Goal: Find specific page/section: Find specific page/section

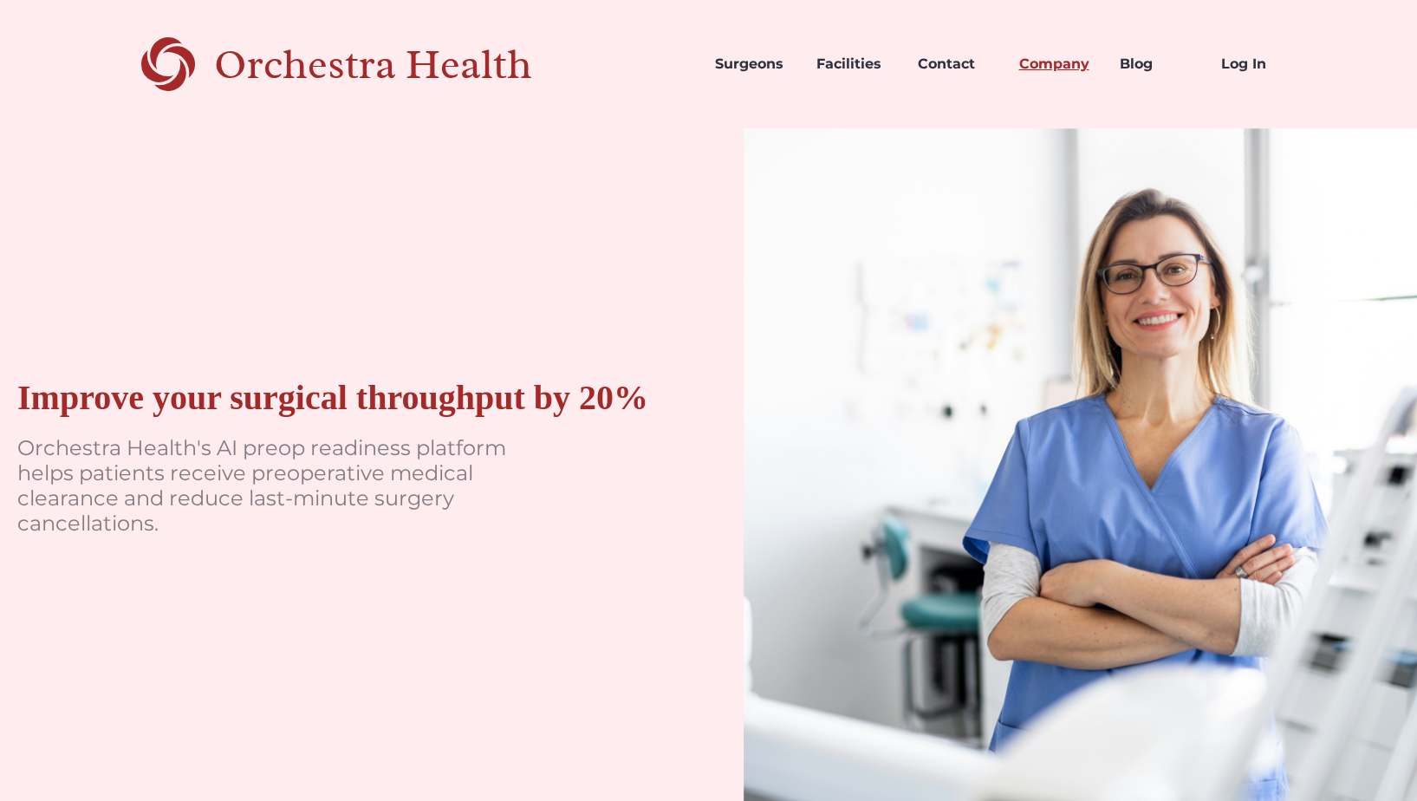
click at [1077, 62] on link "Company" at bounding box center [1055, 64] width 101 height 59
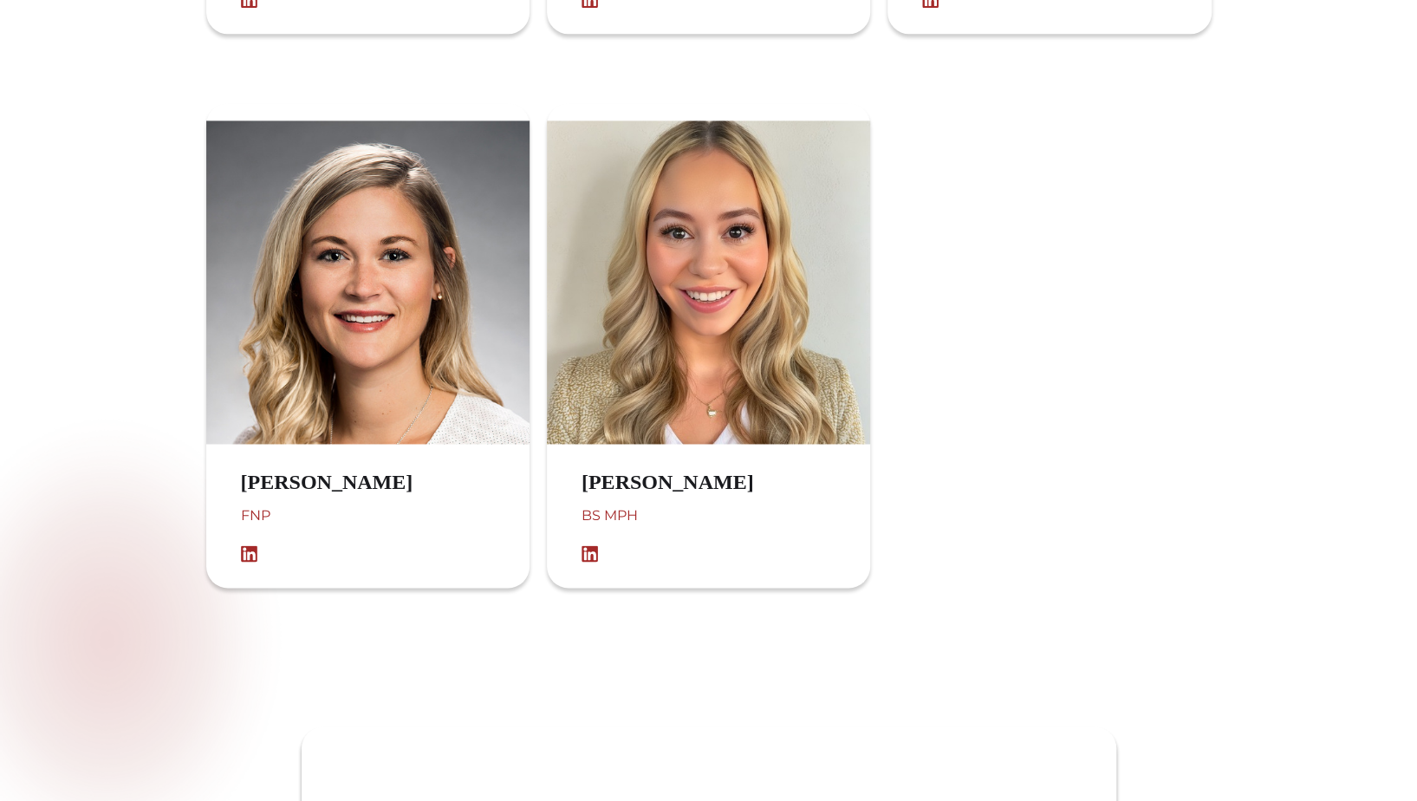
scroll to position [1647, 0]
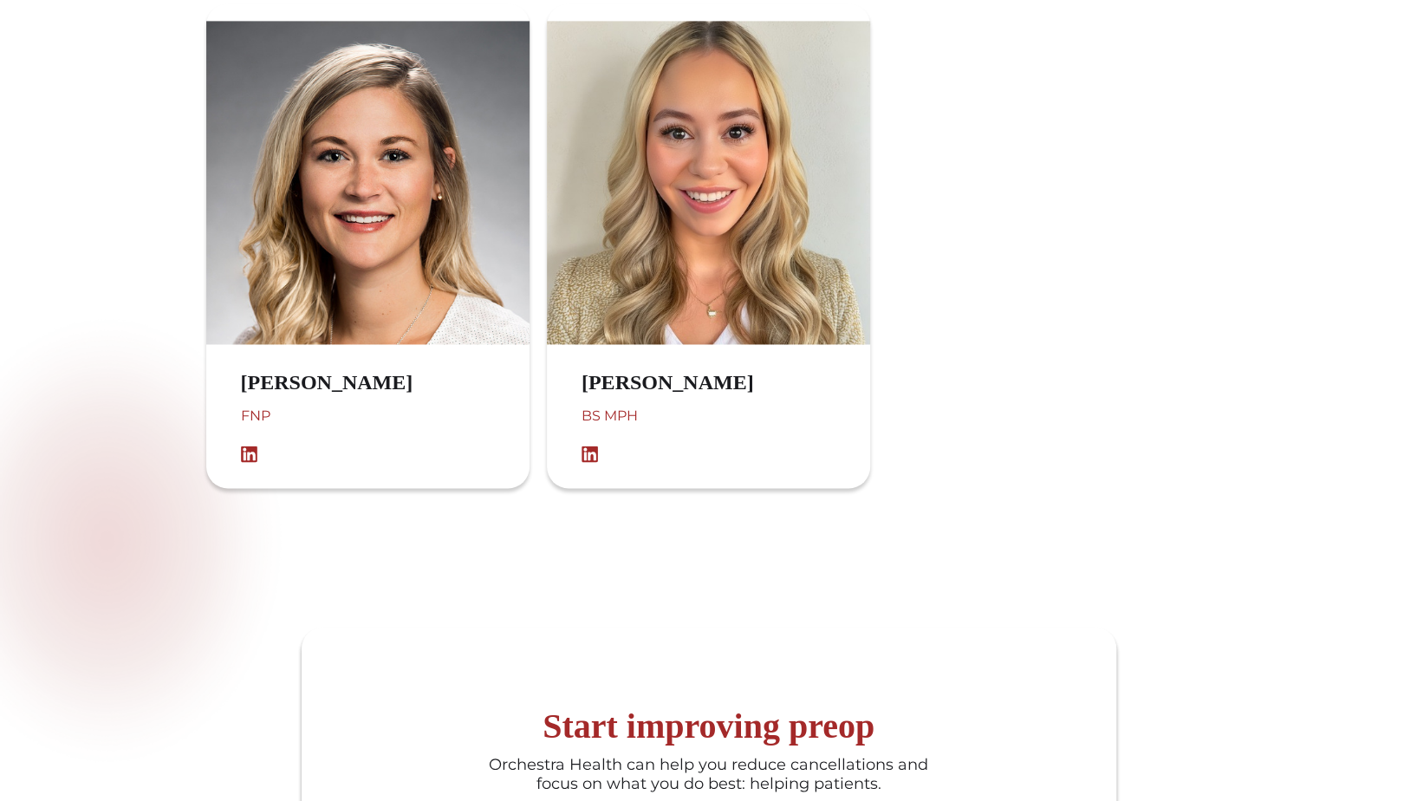
click at [426, 228] on img at bounding box center [367, 182] width 323 height 323
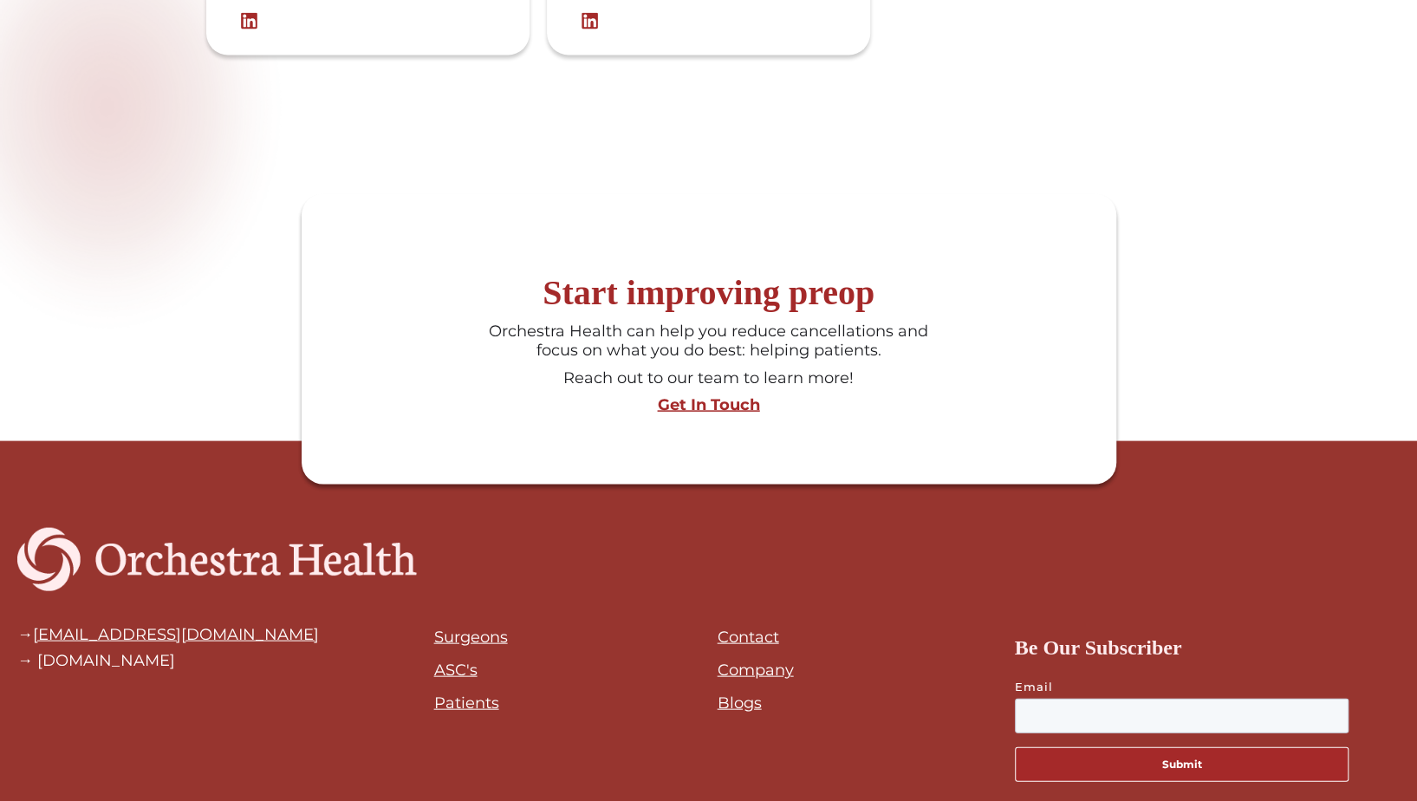
scroll to position [2170, 0]
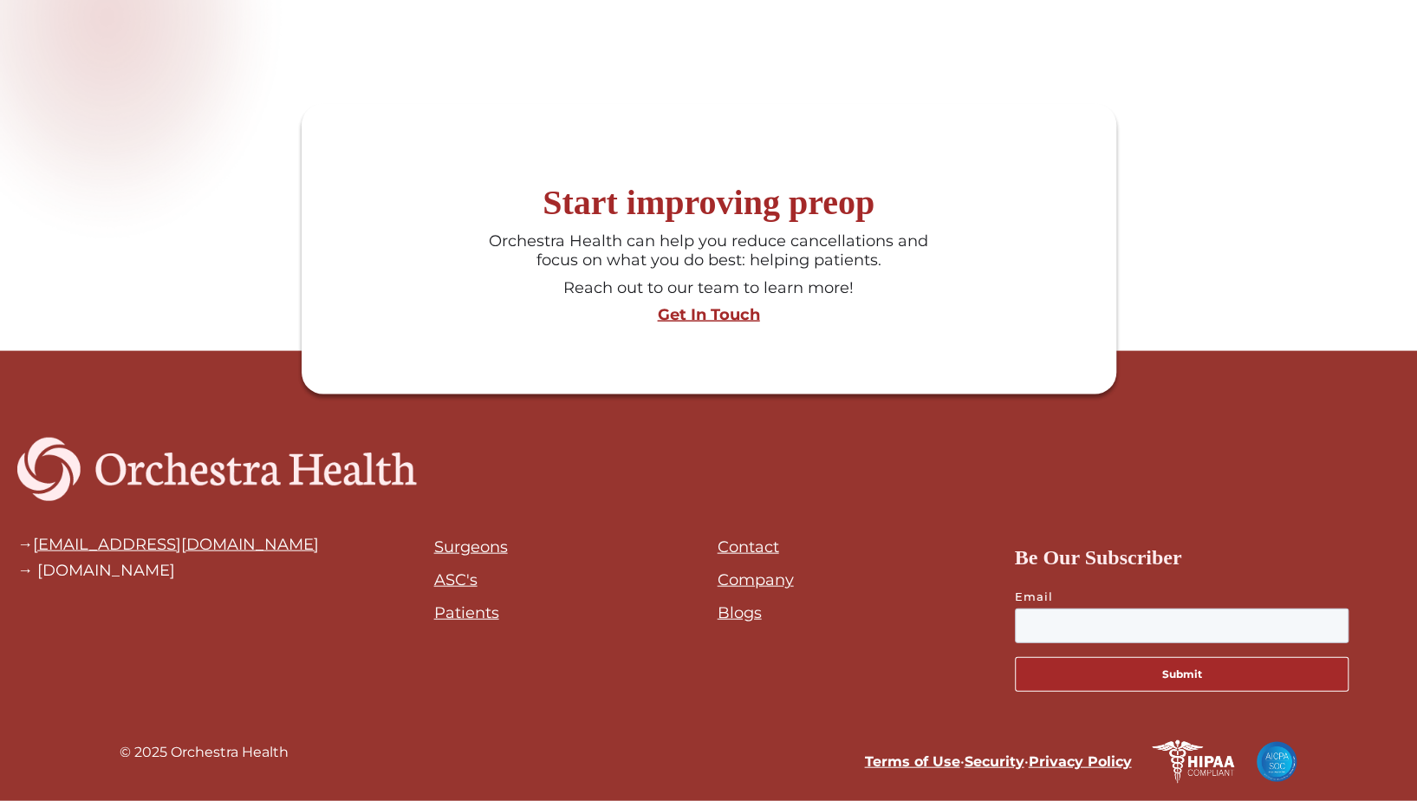
click at [758, 582] on link "Company" at bounding box center [756, 579] width 76 height 19
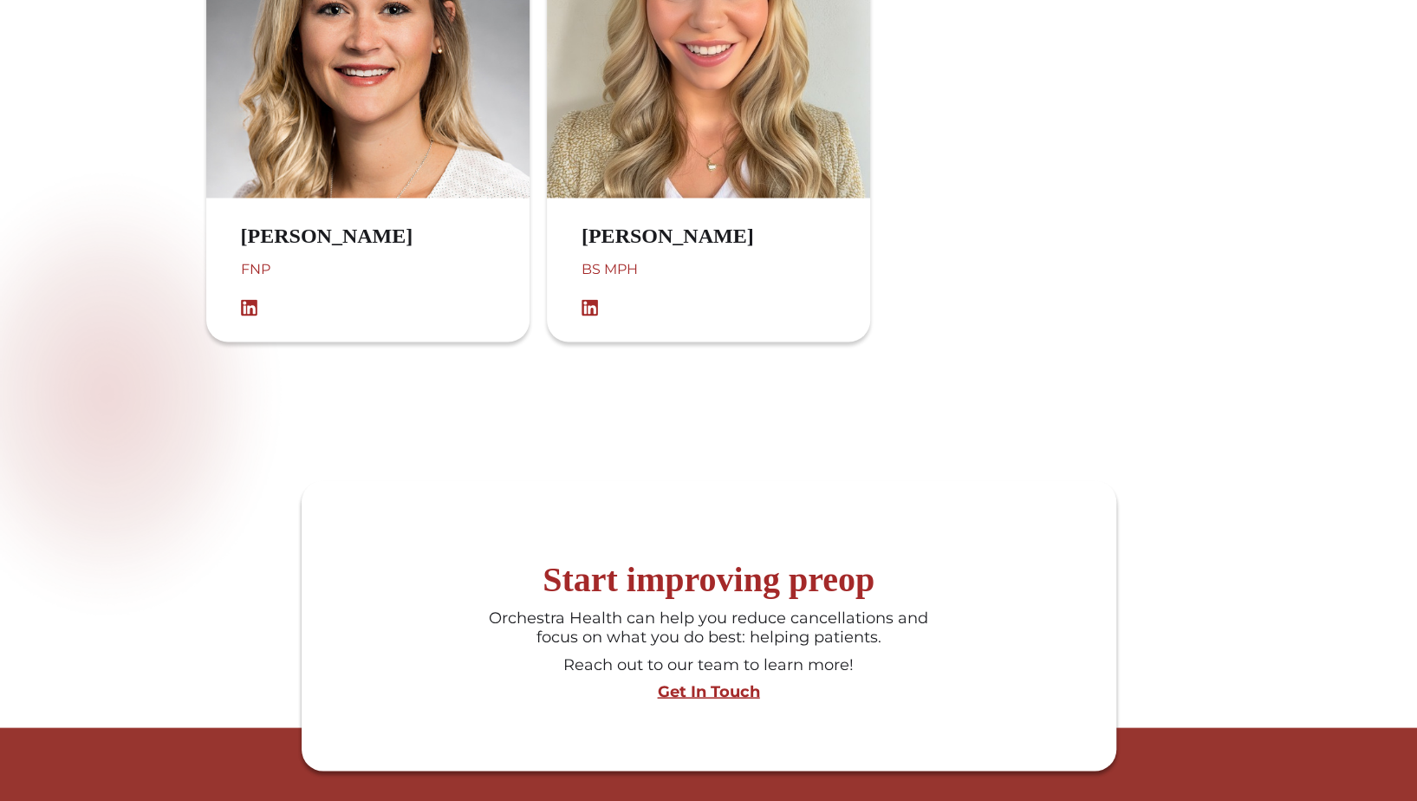
scroll to position [2170, 0]
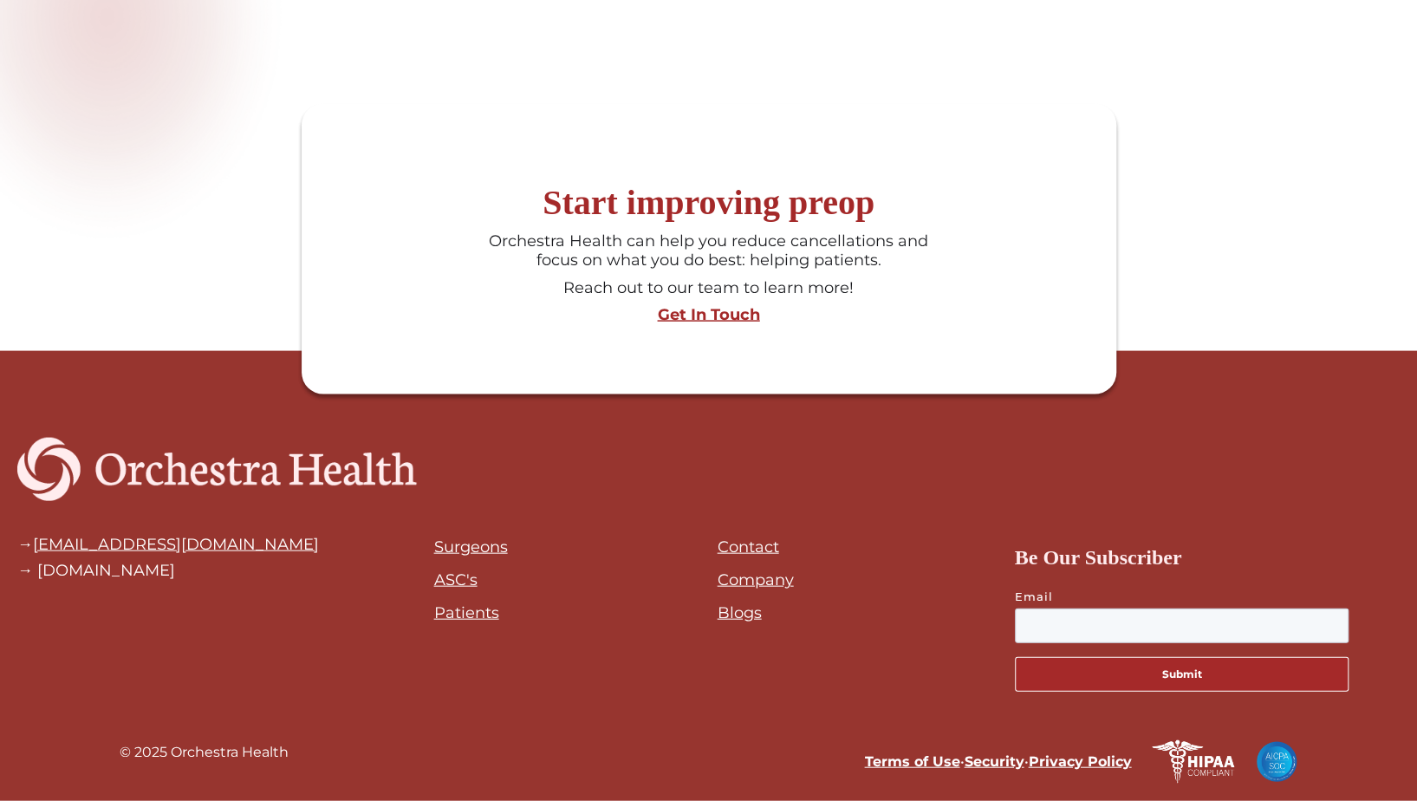
click at [756, 546] on link "Contact" at bounding box center [749, 546] width 62 height 19
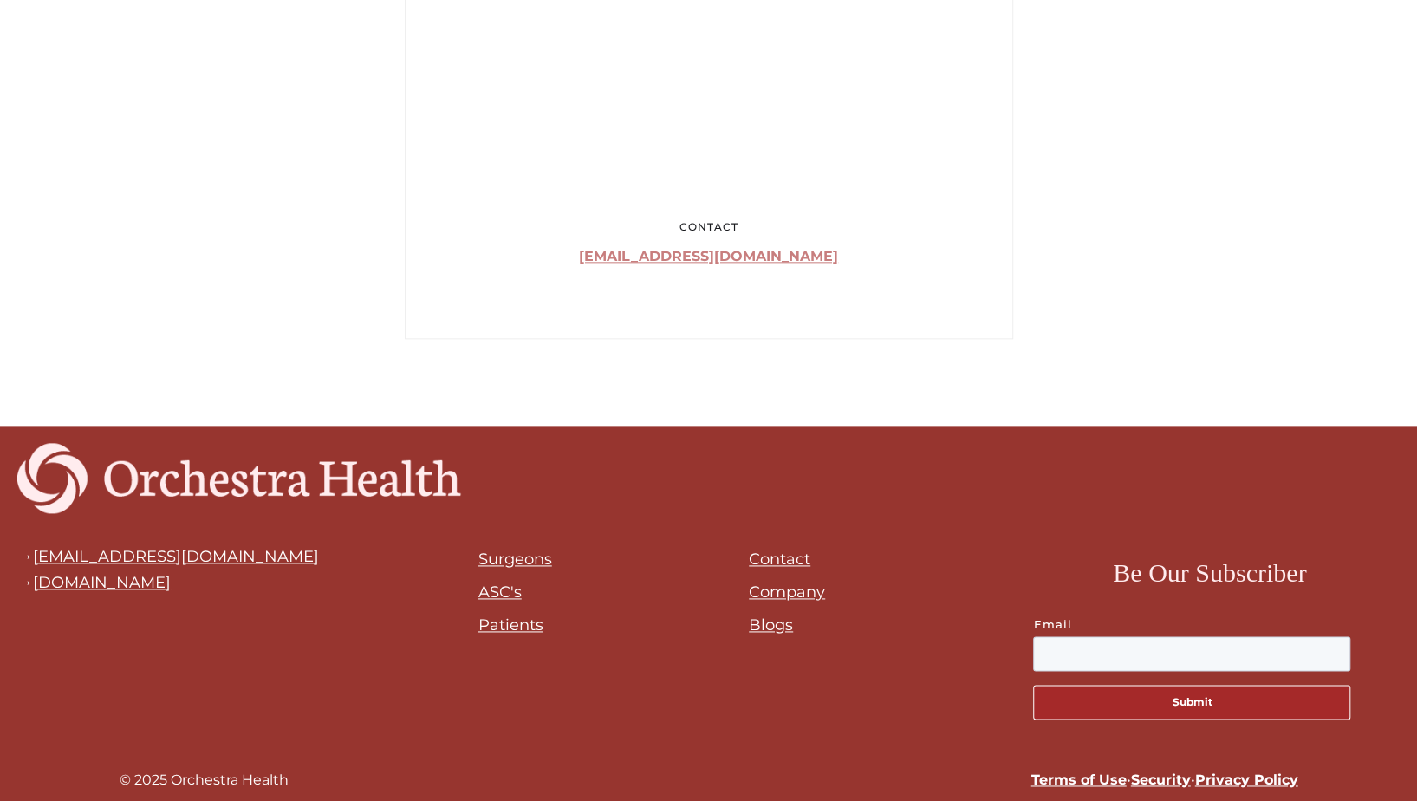
scroll to position [1212, 0]
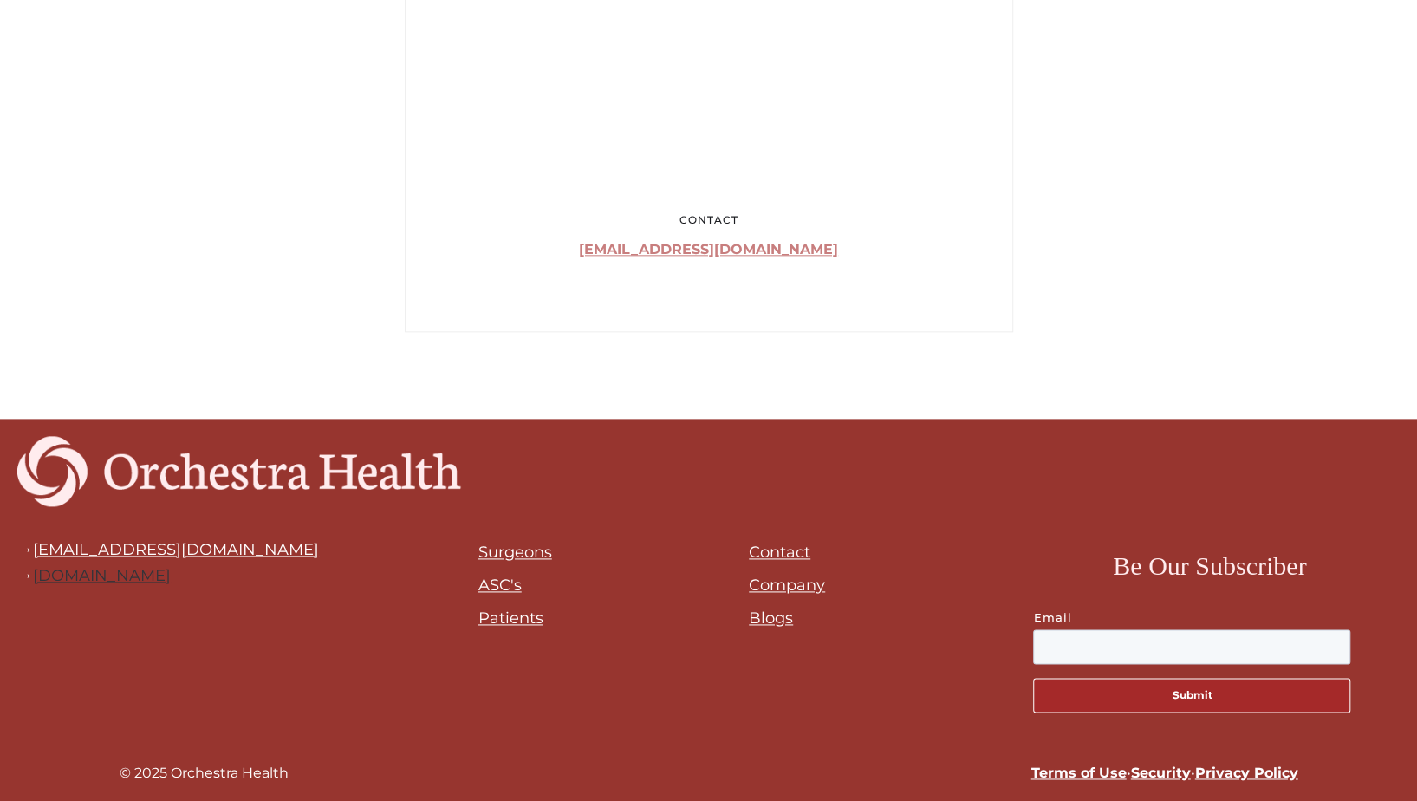
click at [171, 577] on link "orchestrahealth.com" at bounding box center [102, 575] width 138 height 19
click at [171, 576] on link "orchestrahealth.com" at bounding box center [102, 575] width 138 height 19
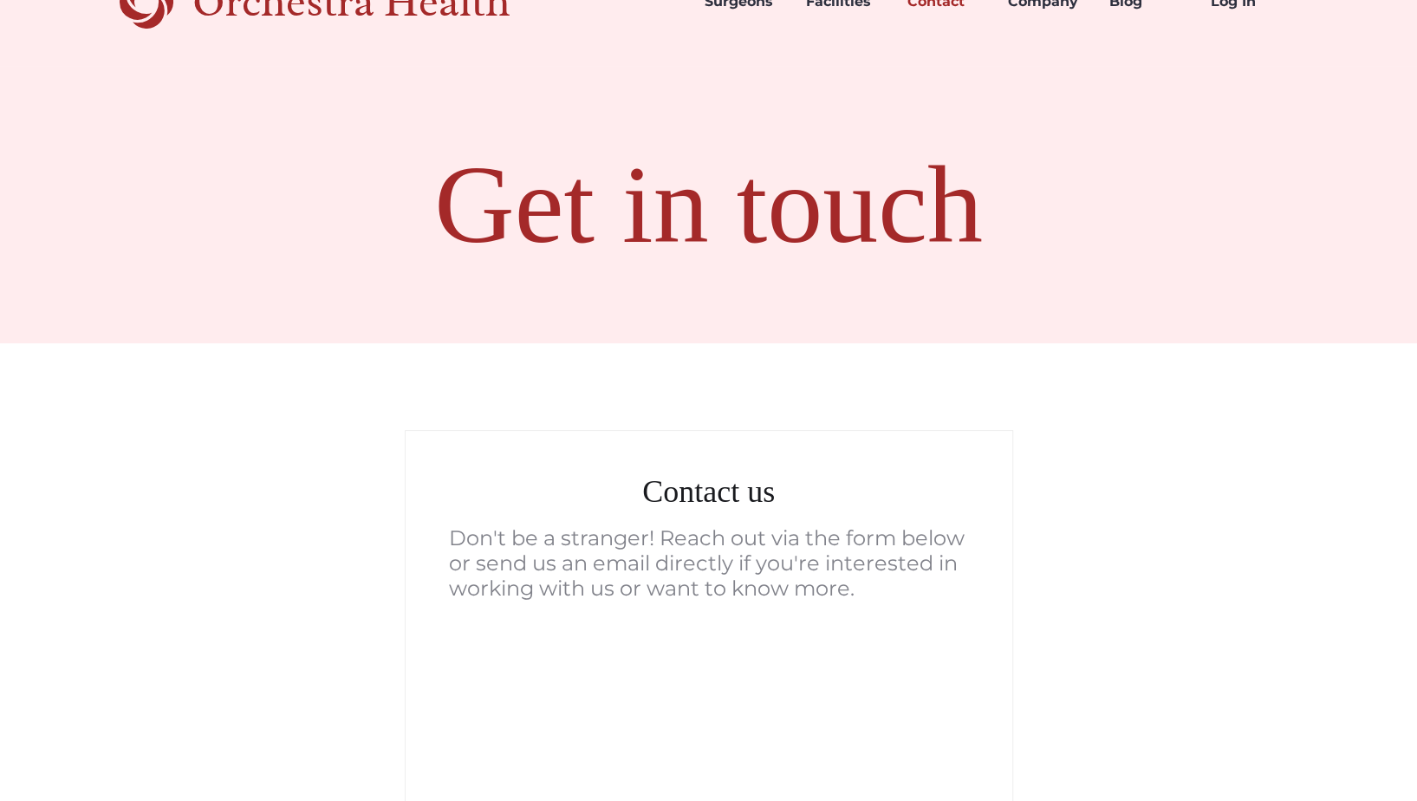
scroll to position [0, 0]
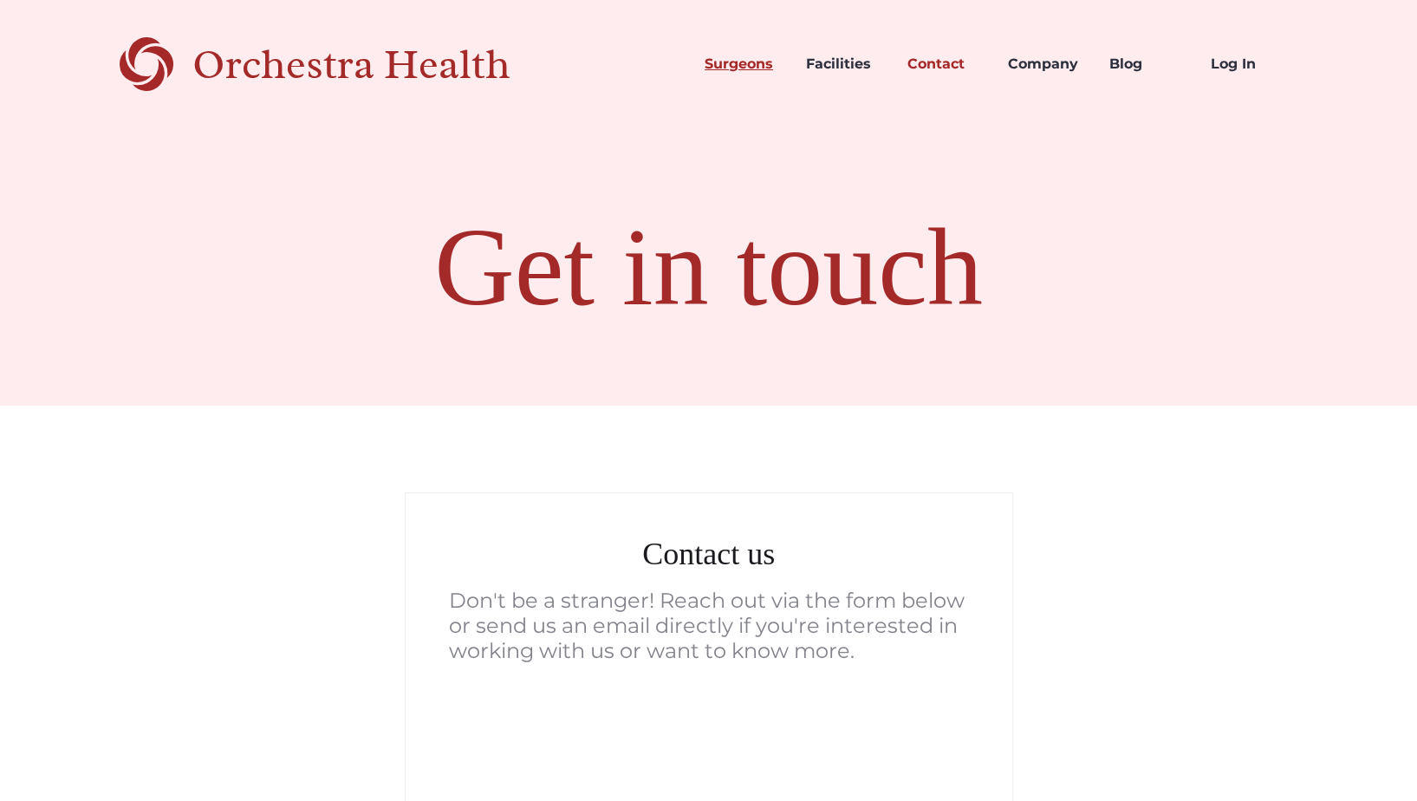
click at [741, 69] on link "Surgeons" at bounding box center [741, 64] width 101 height 59
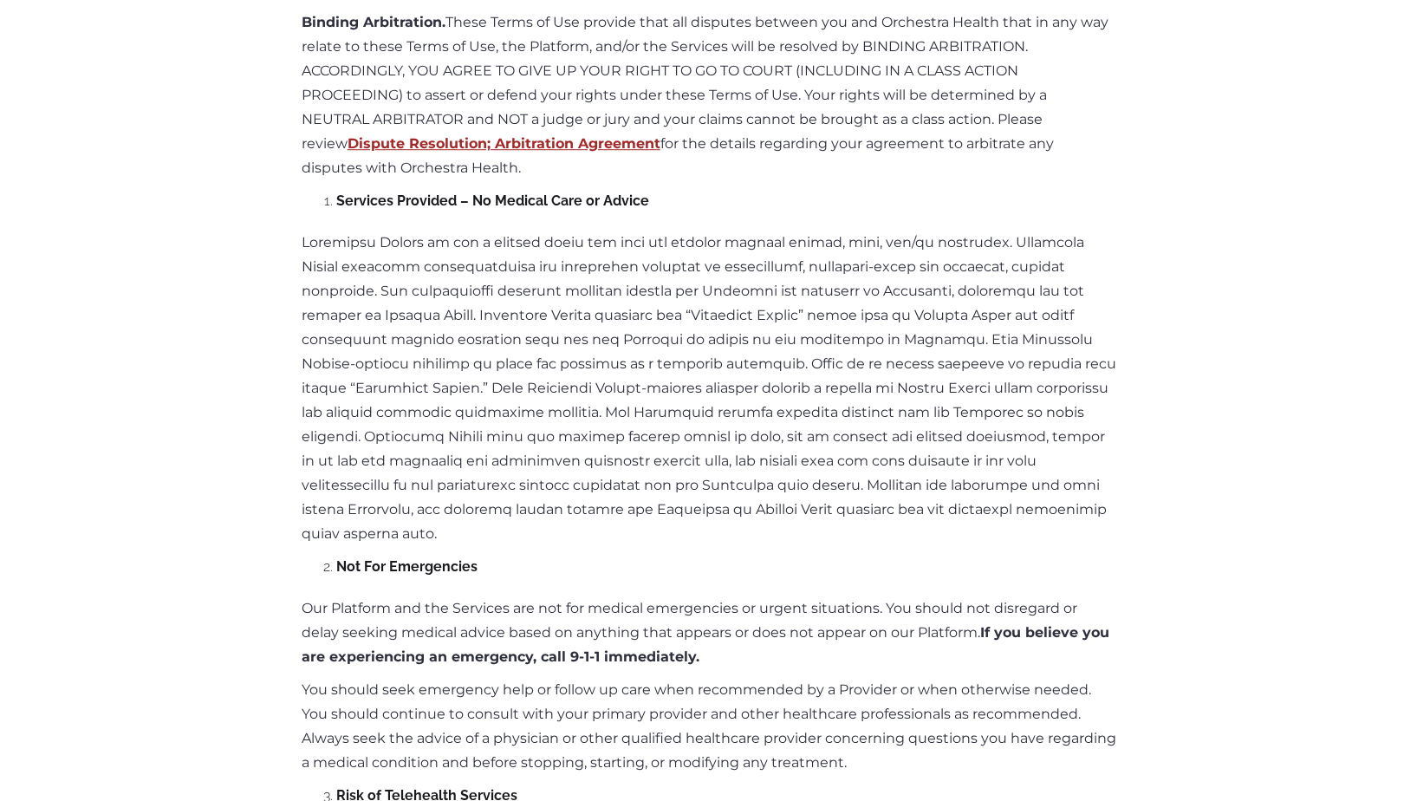
scroll to position [1040, 0]
